Goal: Task Accomplishment & Management: Use online tool/utility

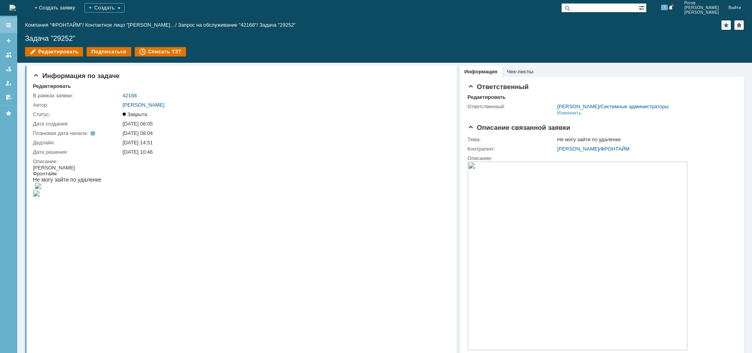
click at [5, 21] on div at bounding box center [8, 25] width 17 height 16
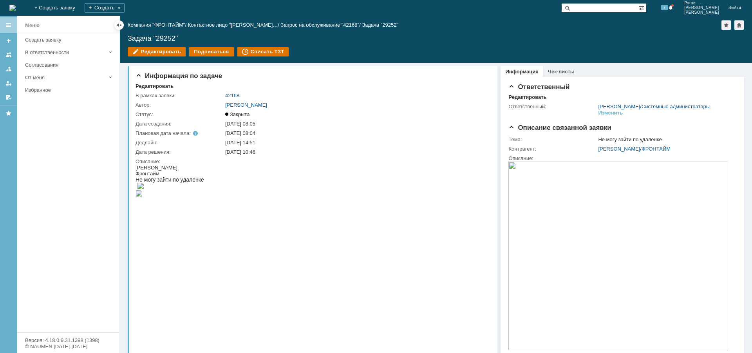
click at [8, 21] on div at bounding box center [8, 25] width 17 height 16
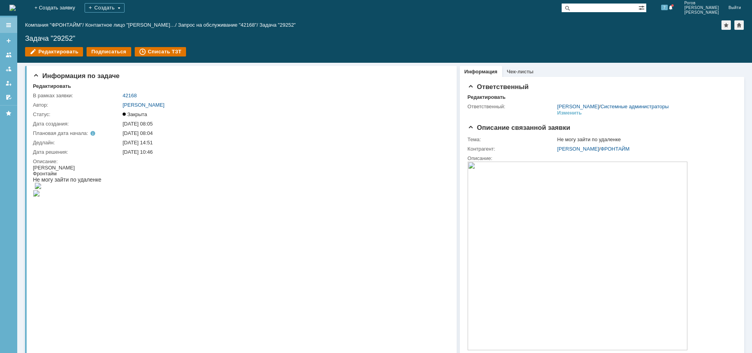
click at [8, 21] on div at bounding box center [8, 25] width 17 height 16
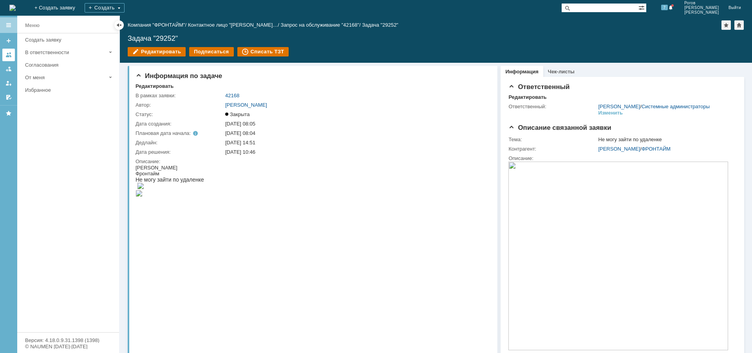
click at [10, 54] on div at bounding box center [8, 55] width 6 height 6
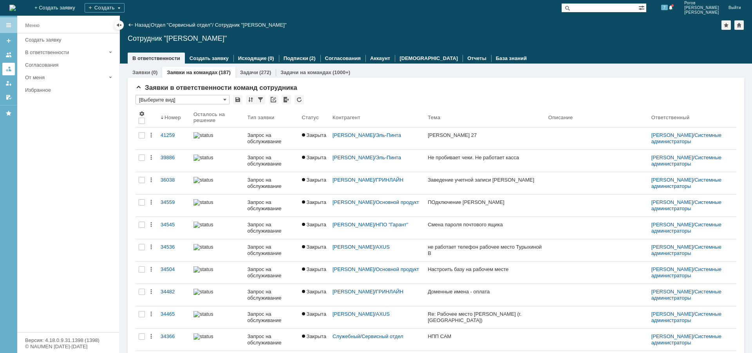
click at [8, 67] on div at bounding box center [8, 69] width 6 height 6
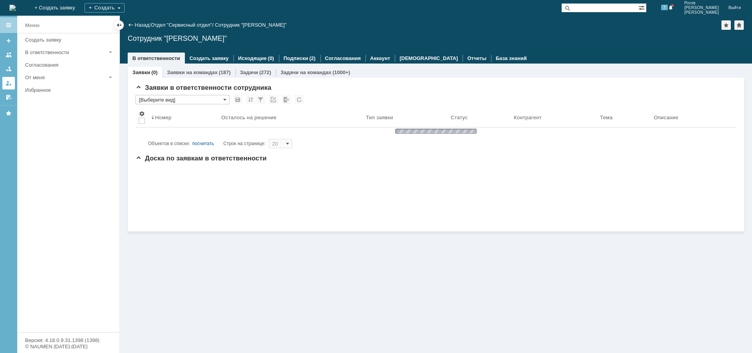
click at [5, 80] on div at bounding box center [8, 83] width 6 height 6
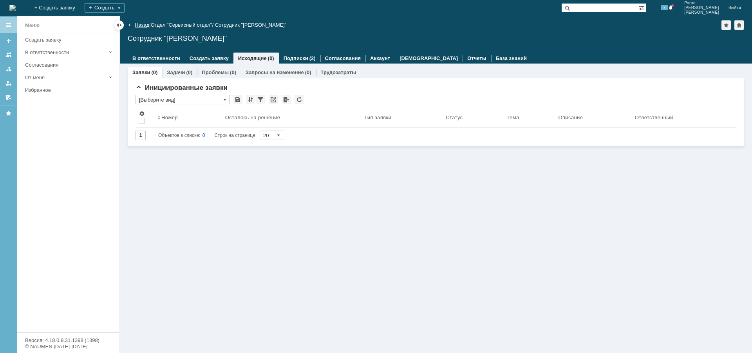
click at [139, 23] on link "Назад" at bounding box center [142, 25] width 14 height 6
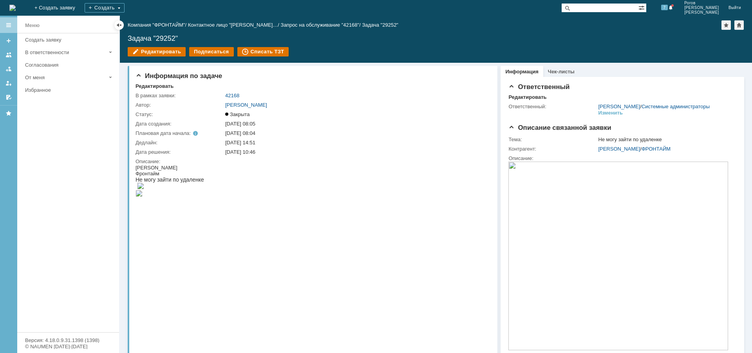
click at [9, 24] on div at bounding box center [8, 25] width 6 height 6
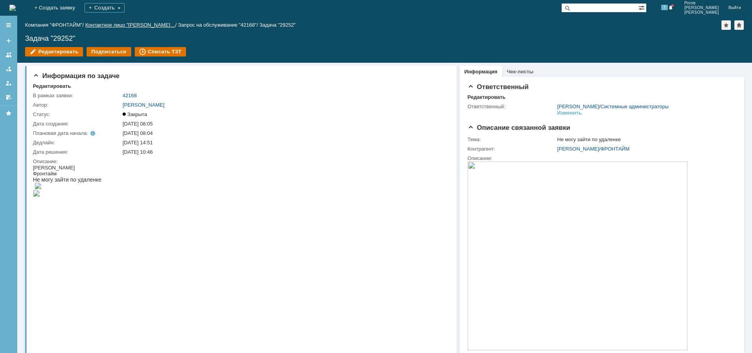
drag, startPoint x: 138, startPoint y: 20, endPoint x: 144, endPoint y: 23, distance: 6.7
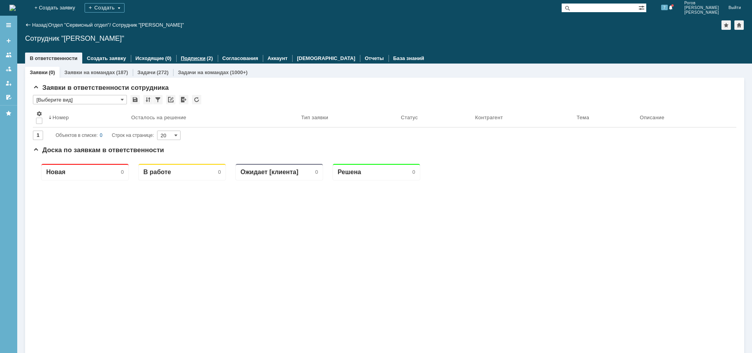
click at [200, 57] on div "Подписки (2)" at bounding box center [197, 58] width 32 height 5
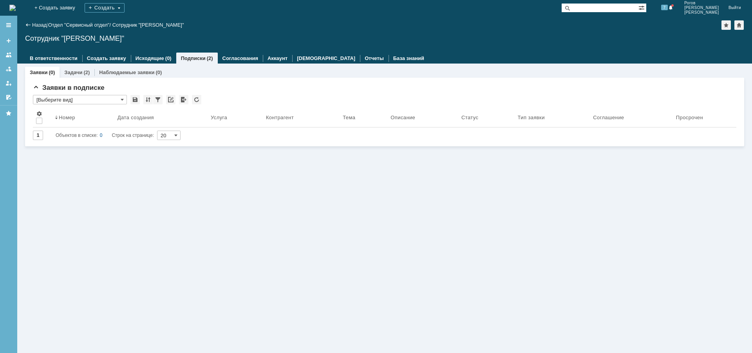
click at [14, 5] on img at bounding box center [12, 8] width 6 height 6
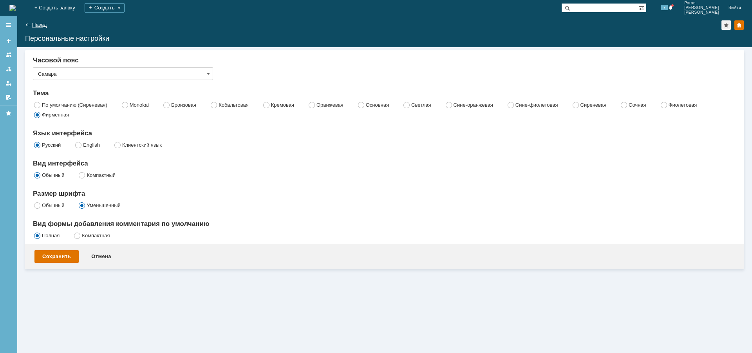
click at [35, 25] on link "Назад" at bounding box center [39, 25] width 14 height 6
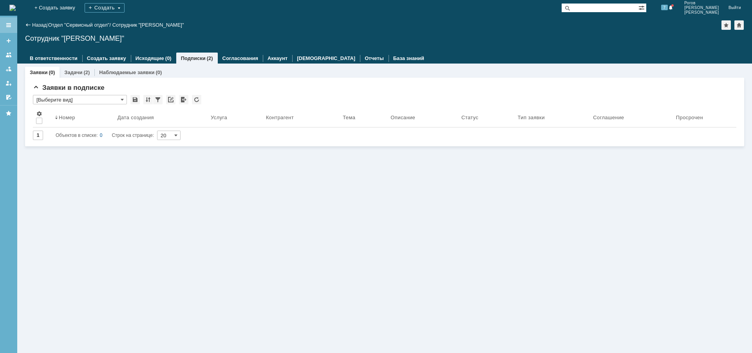
click at [9, 23] on div at bounding box center [8, 25] width 6 height 6
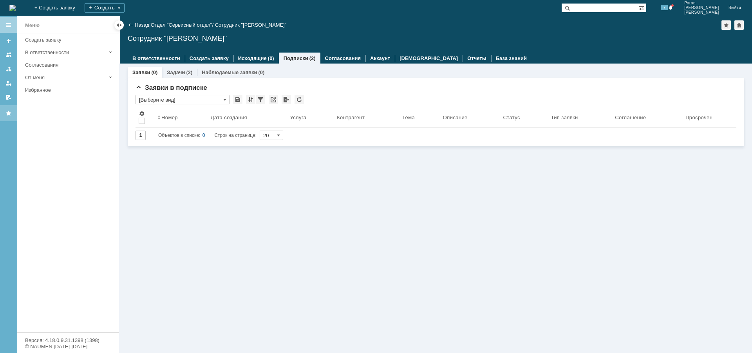
click at [8, 111] on div at bounding box center [8, 113] width 6 height 6
click at [10, 24] on div at bounding box center [8, 25] width 6 height 6
click at [64, 53] on div "В ответственности" at bounding box center [65, 52] width 81 height 6
click at [53, 90] on div "Задачи" at bounding box center [72, 90] width 85 height 6
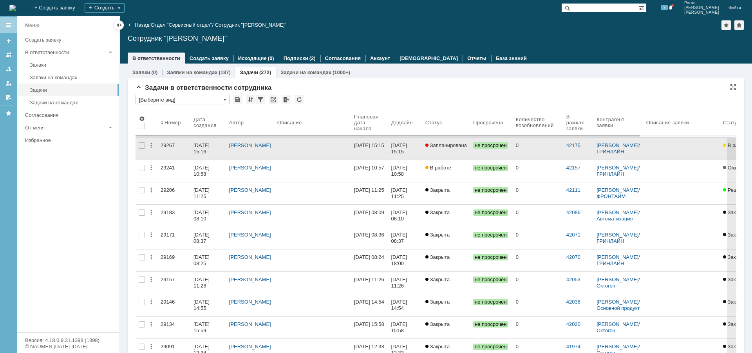
click at [165, 146] on div "29267" at bounding box center [174, 145] width 27 height 6
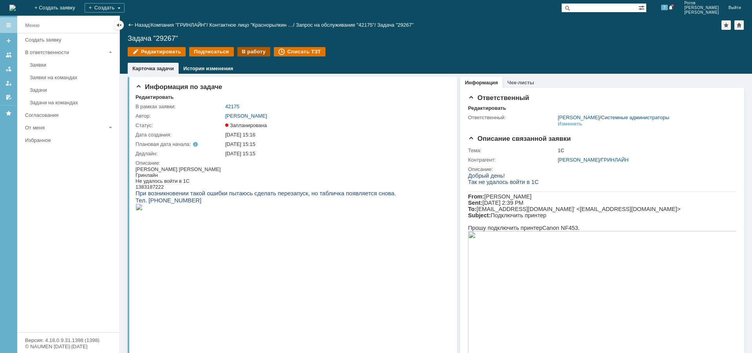
click at [245, 51] on div "В работу" at bounding box center [253, 51] width 33 height 9
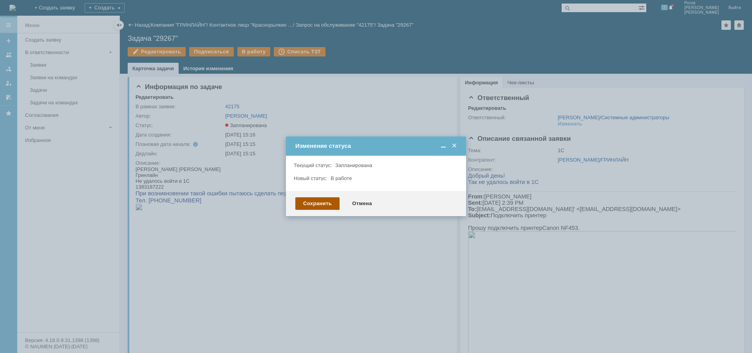
click at [313, 201] on div "Сохранить" at bounding box center [317, 203] width 44 height 13
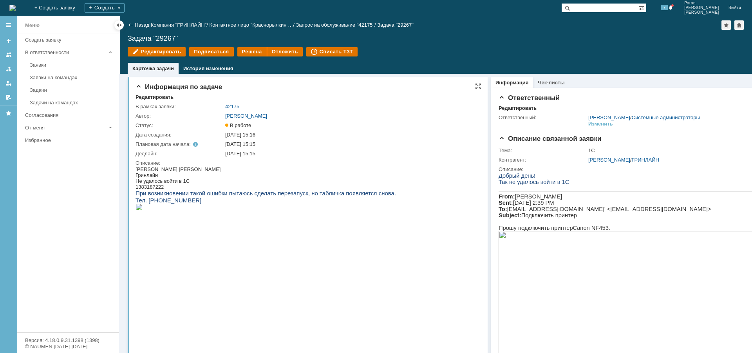
click at [143, 210] on img at bounding box center [139, 207] width 7 height 6
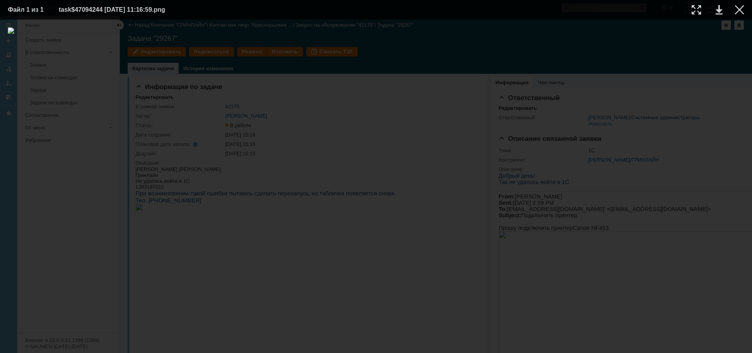
click at [616, 87] on div at bounding box center [376, 185] width 737 height 317
click at [648, 126] on div at bounding box center [376, 185] width 737 height 317
click at [742, 9] on div at bounding box center [739, 9] width 9 height 9
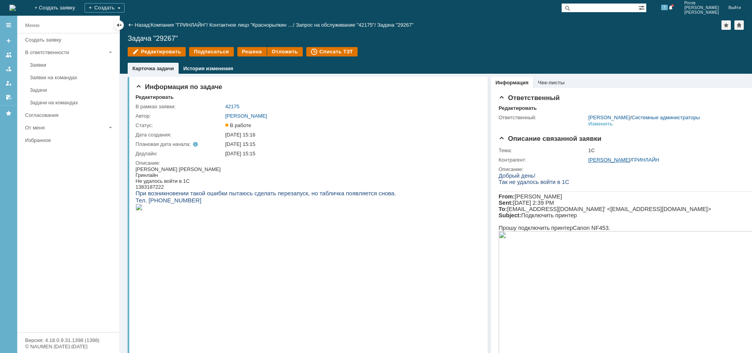
click at [621, 160] on link "[PERSON_NAME]" at bounding box center [610, 160] width 42 height 6
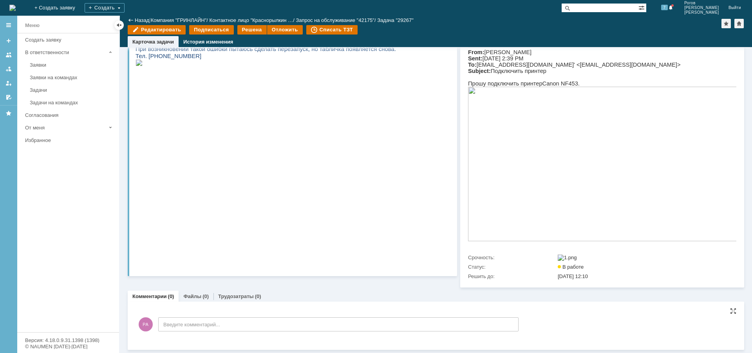
scroll to position [121, 0]
click at [145, 18] on link "Назад" at bounding box center [142, 20] width 14 height 6
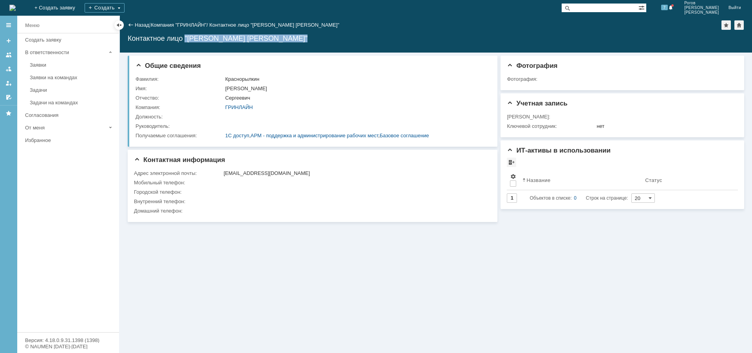
drag, startPoint x: 187, startPoint y: 38, endPoint x: 297, endPoint y: 40, distance: 109.3
click at [297, 40] on div "Контактное лицо "Краснорылкин Олег Сергеевич"" at bounding box center [436, 38] width 617 height 8
copy div ""Краснорылкин Олег Сергеевич""
click at [43, 89] on div "Задачи" at bounding box center [72, 90] width 85 height 6
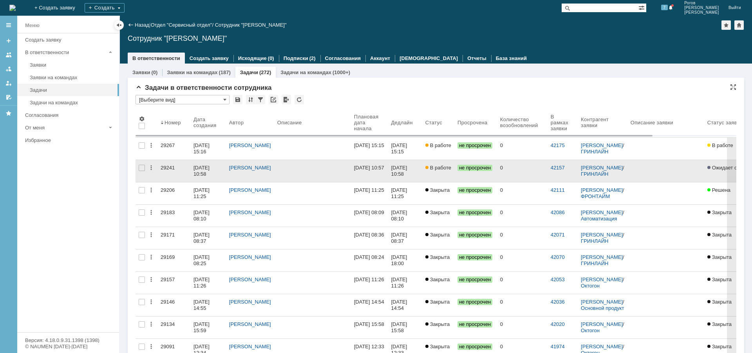
click at [167, 167] on div "29241" at bounding box center [174, 168] width 27 height 6
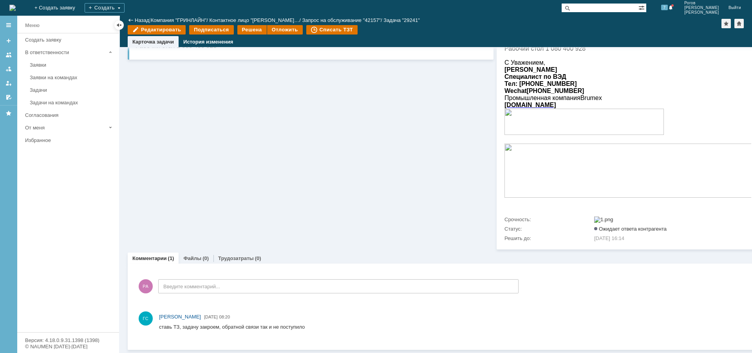
scroll to position [131, 0]
click at [235, 255] on link "Трудозатраты" at bounding box center [236, 258] width 36 height 6
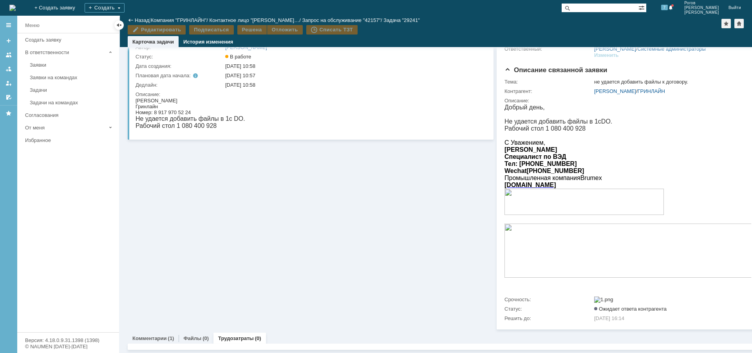
scroll to position [82, 0]
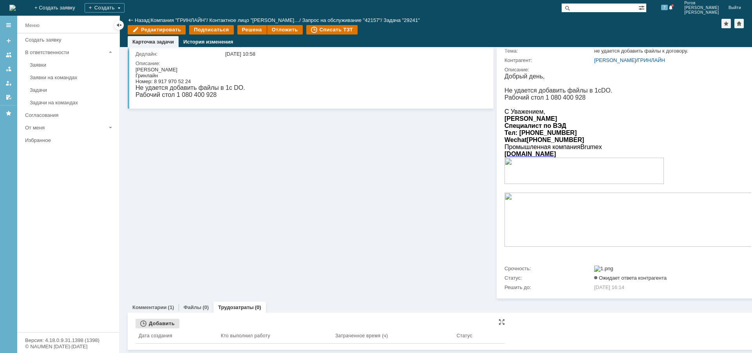
click at [160, 319] on div "Добавить" at bounding box center [158, 323] width 44 height 9
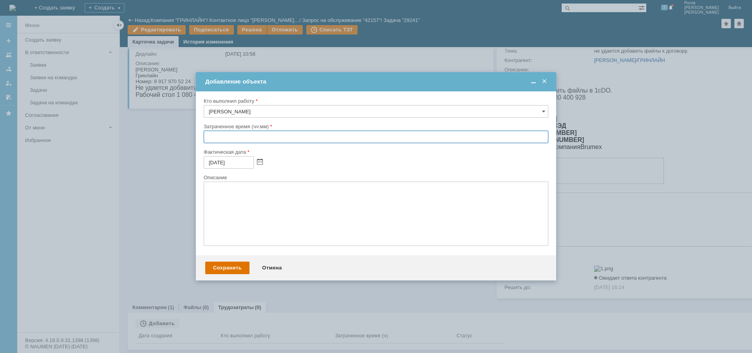
click at [224, 133] on input "text" at bounding box center [376, 136] width 345 height 13
type input "00:30"
click at [235, 266] on div "Сохранить" at bounding box center [227, 267] width 44 height 13
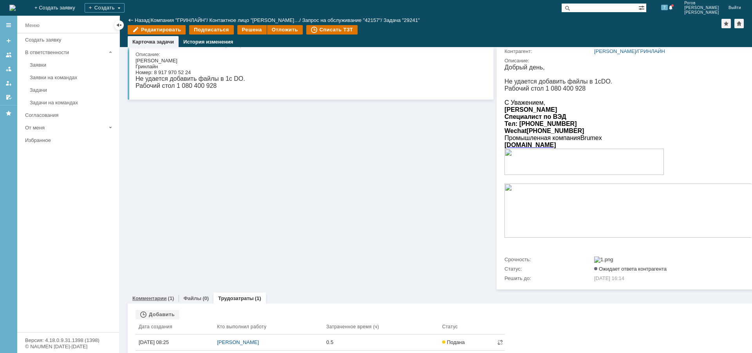
click at [153, 304] on div "Комментарии (1)" at bounding box center [153, 297] width 51 height 11
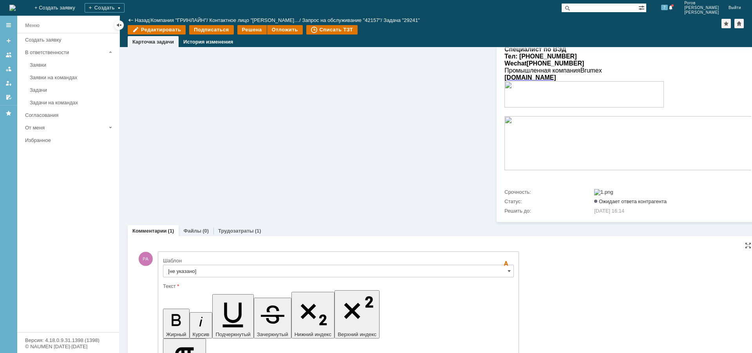
scroll to position [291, 0]
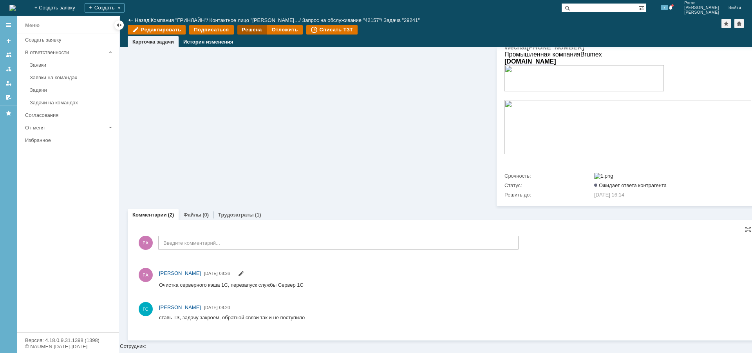
scroll to position [0, 0]
click at [245, 26] on div "Решена" at bounding box center [251, 29] width 29 height 9
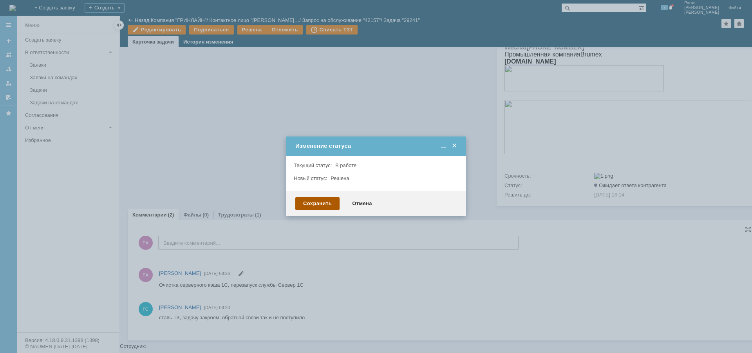
click at [312, 201] on div "Сохранить" at bounding box center [317, 203] width 44 height 13
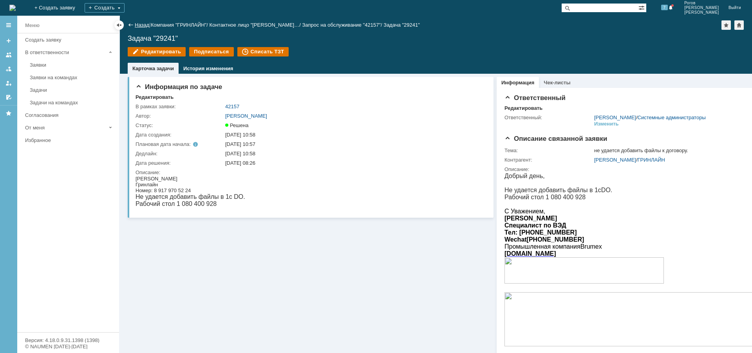
click at [137, 23] on link "Назад" at bounding box center [142, 25] width 14 height 6
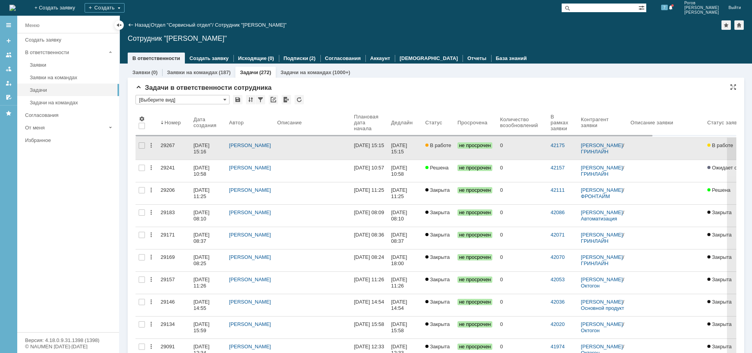
click at [168, 145] on div "29267" at bounding box center [174, 145] width 27 height 6
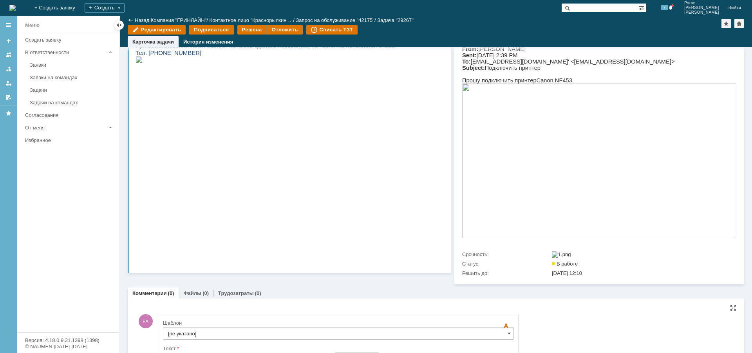
scroll to position [281, 0]
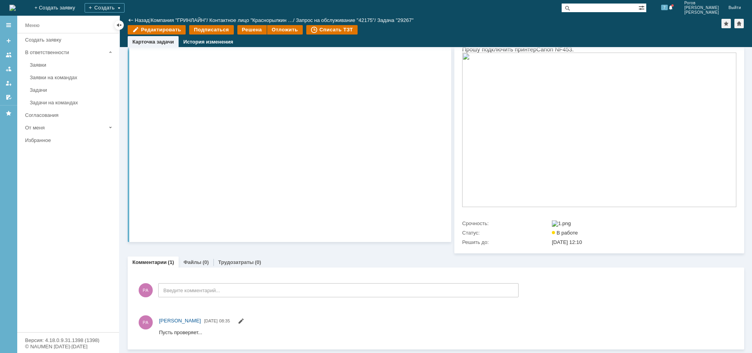
scroll to position [154, 0]
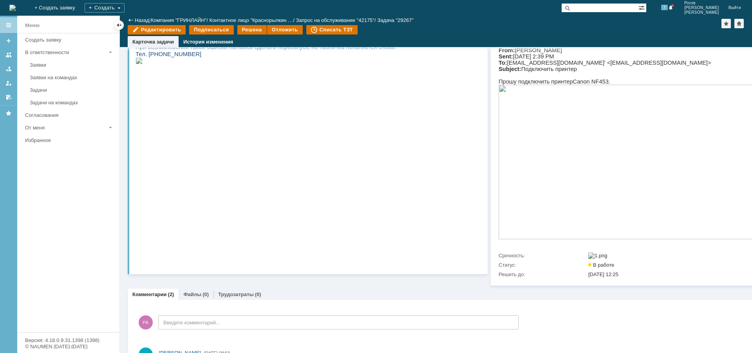
scroll to position [38, 0]
